Goal: Information Seeking & Learning: Learn about a topic

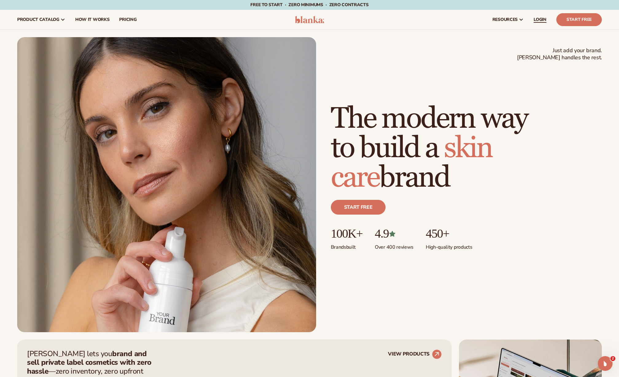
click at [540, 23] on link "LOGIN" at bounding box center [540, 20] width 23 height 20
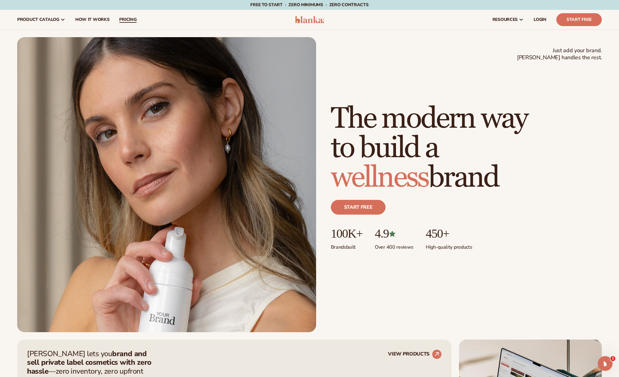
click at [126, 22] on span "pricing" at bounding box center [127, 19] width 17 height 5
